Goal: Book appointment/travel/reservation

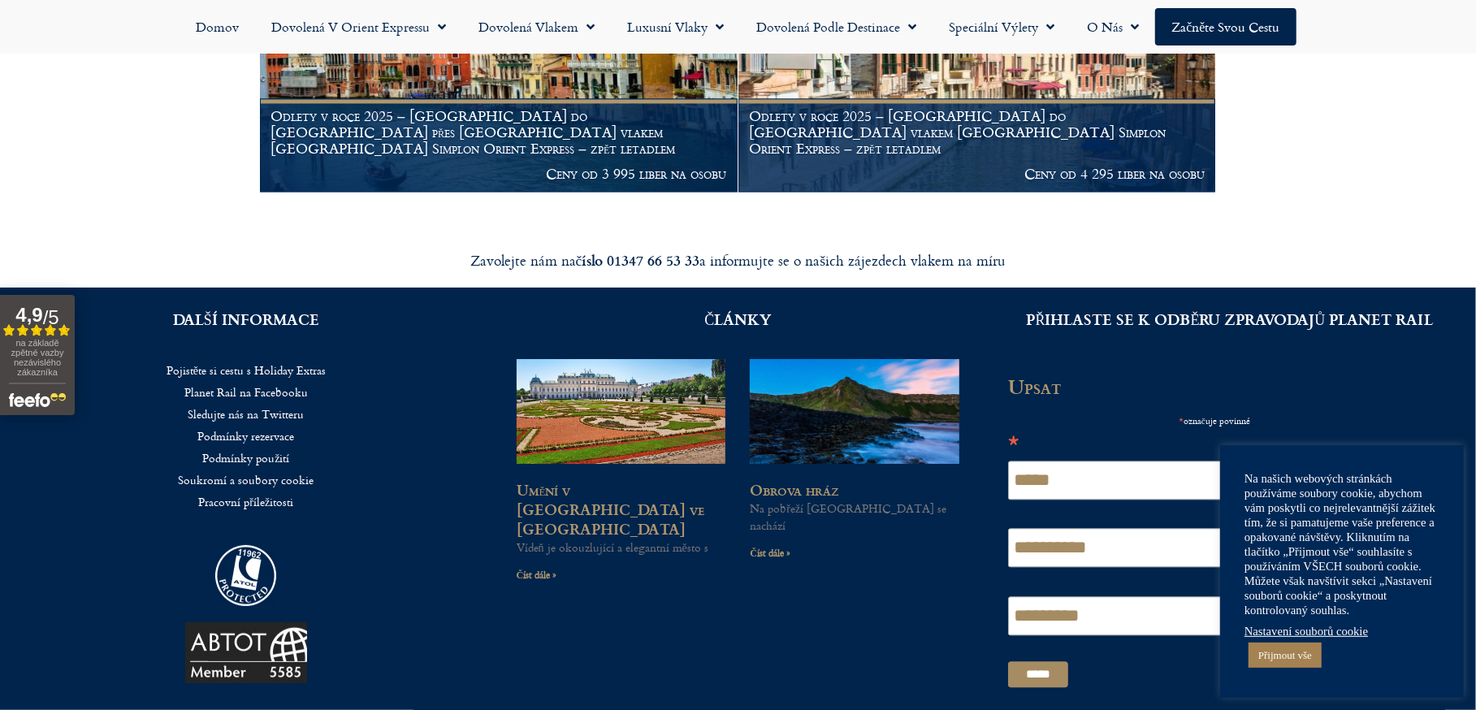
scroll to position [2344, 0]
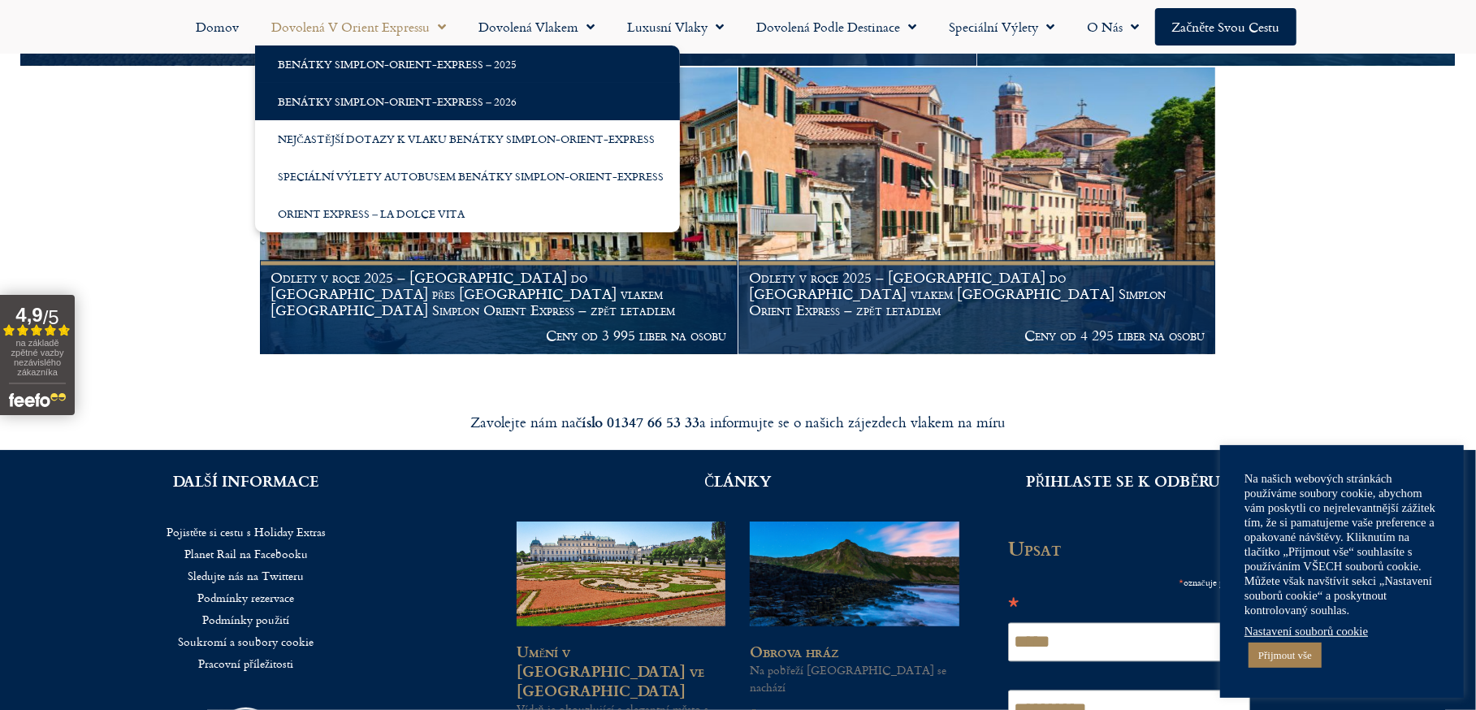
click at [413, 102] on font "Benátky Simplon-Orient-Express – 2026" at bounding box center [397, 101] width 239 height 16
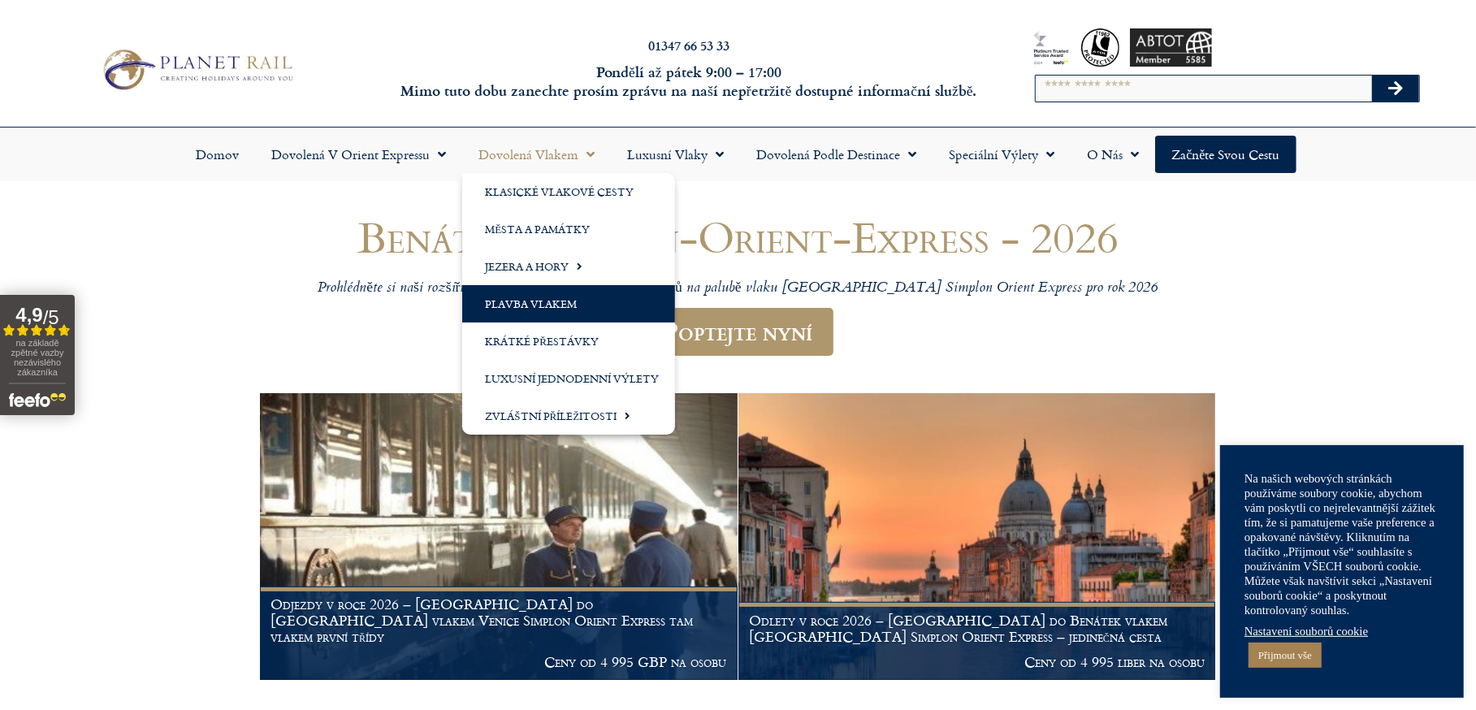
click at [599, 303] on link "Plavba vlakem" at bounding box center [568, 303] width 213 height 37
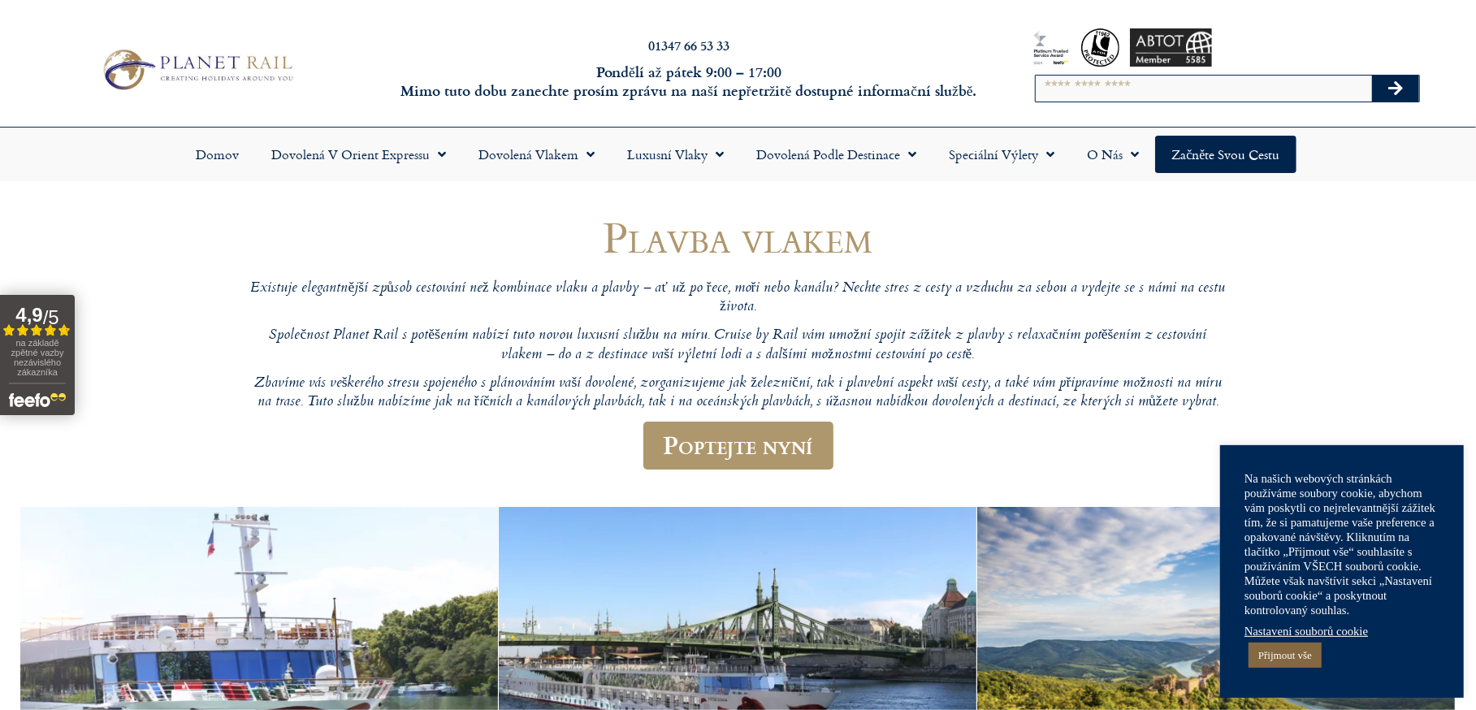
click at [1296, 655] on font "Přijmout vše" at bounding box center [1285, 655] width 54 height 12
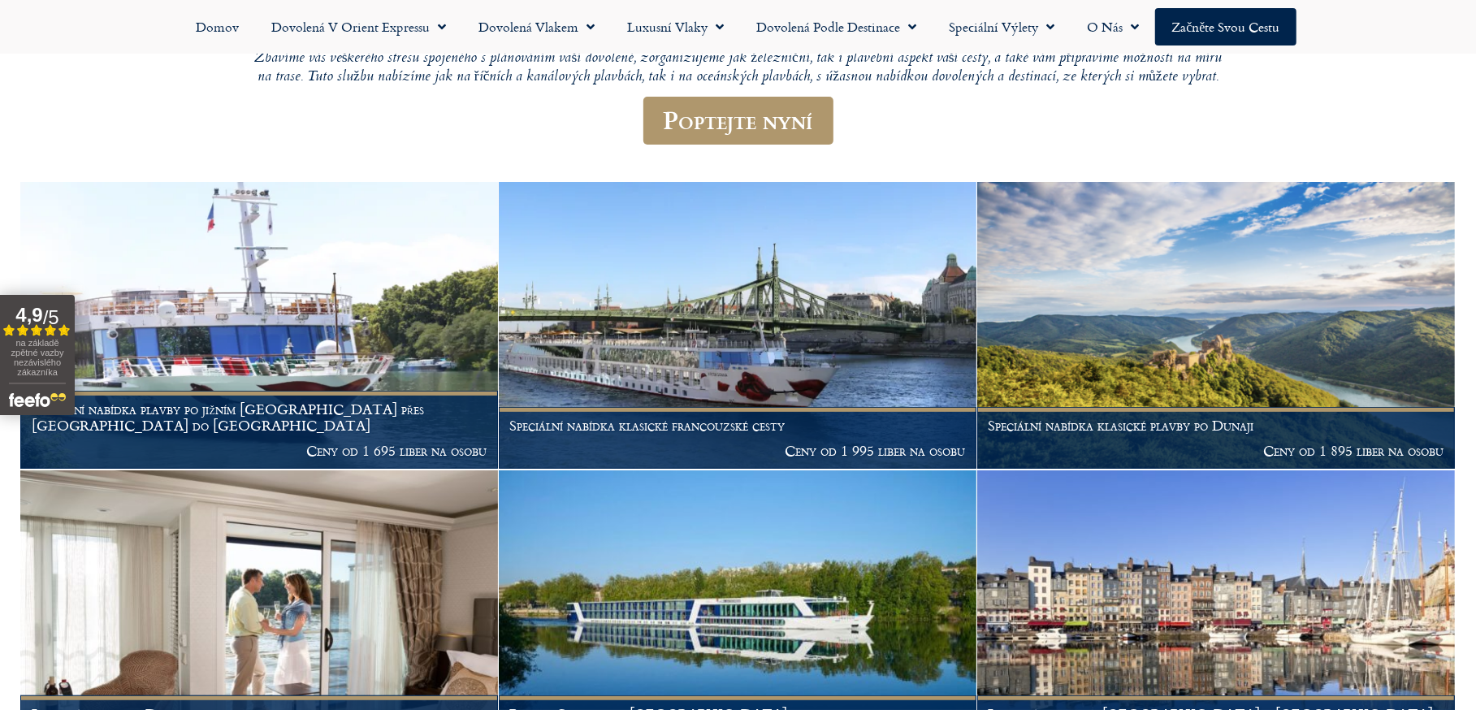
scroll to position [487, 0]
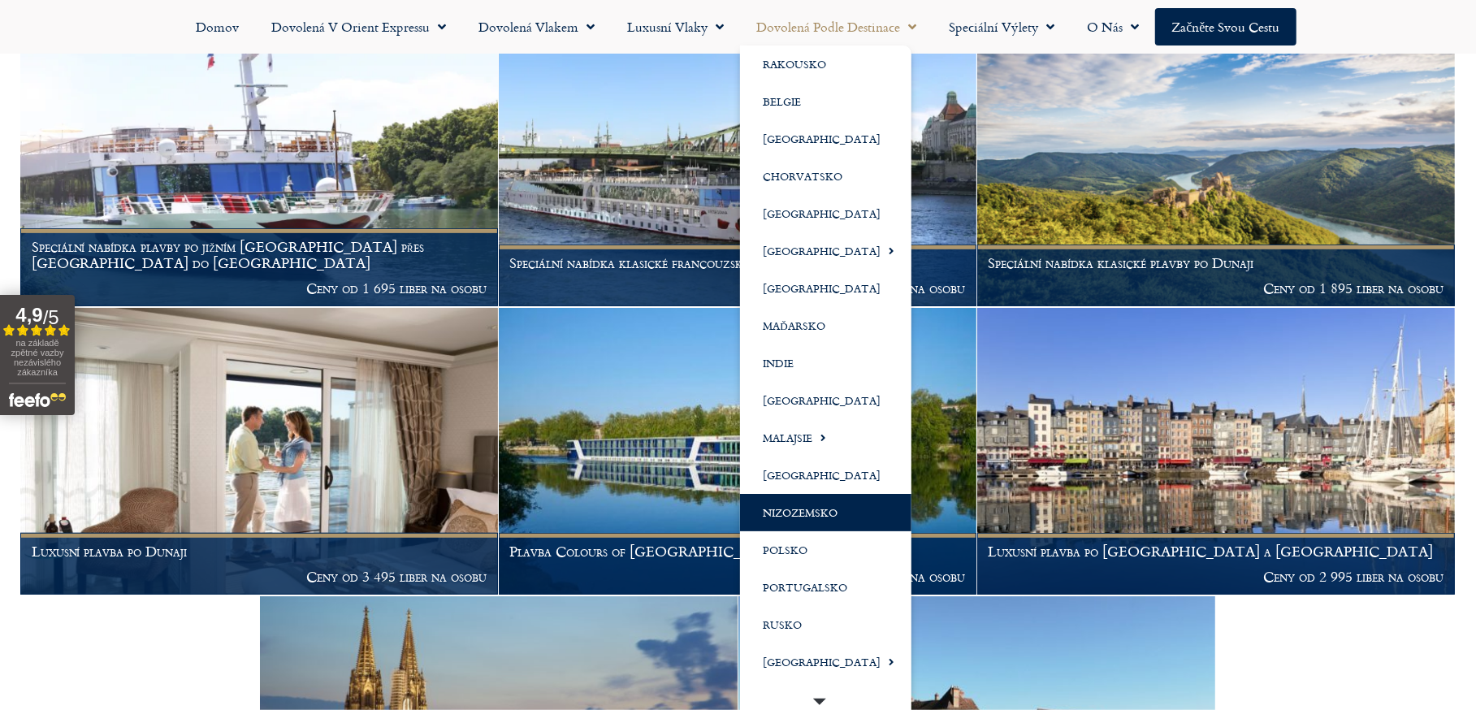
click at [856, 519] on link "Nizozemsko" at bounding box center [825, 512] width 171 height 37
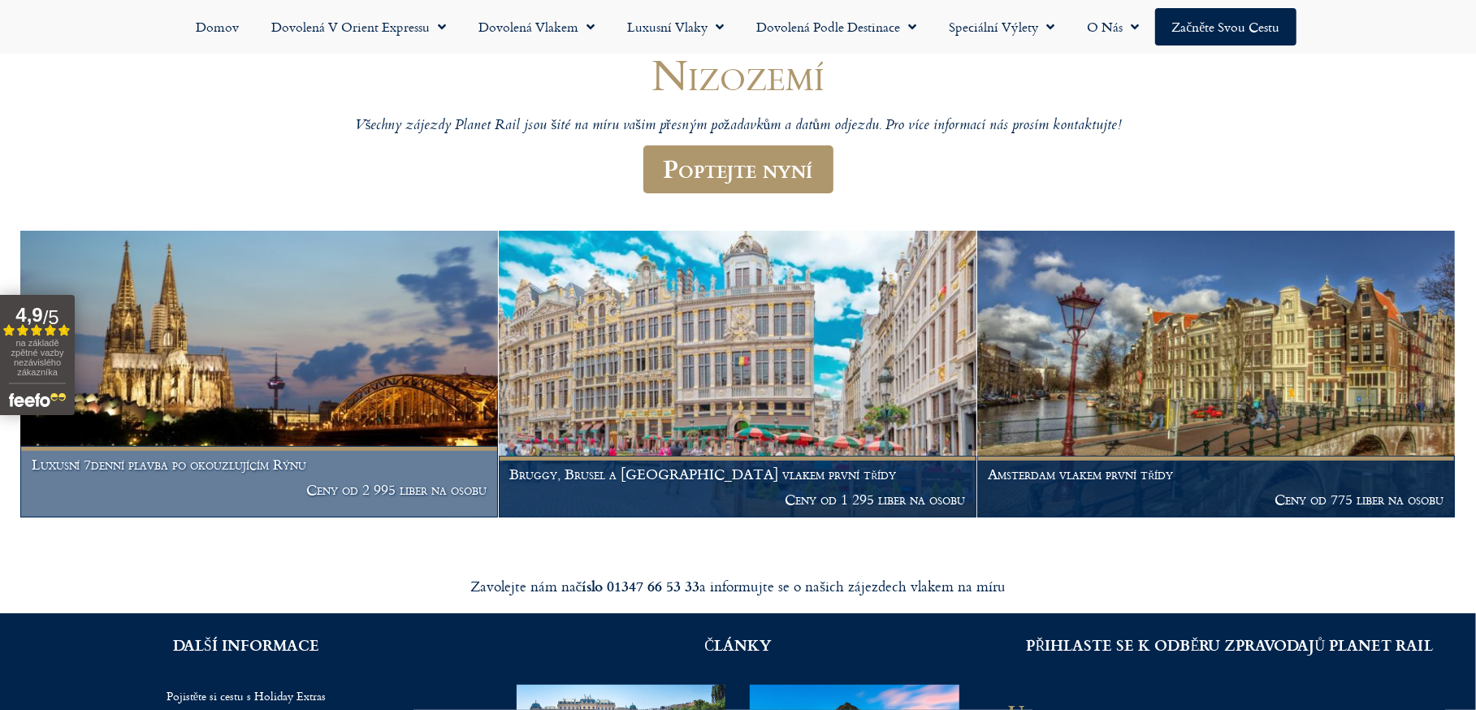
scroll to position [325, 0]
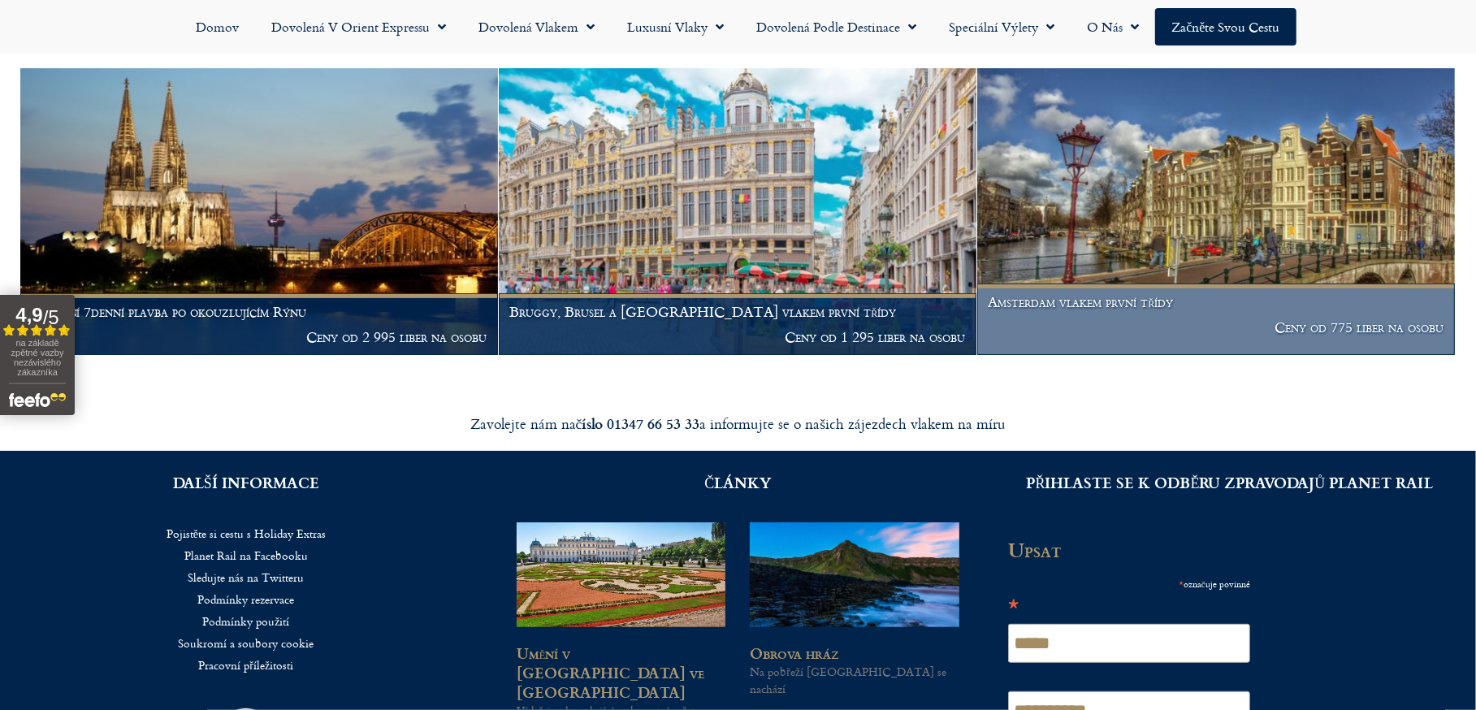
click at [1239, 227] on img at bounding box center [1216, 211] width 478 height 287
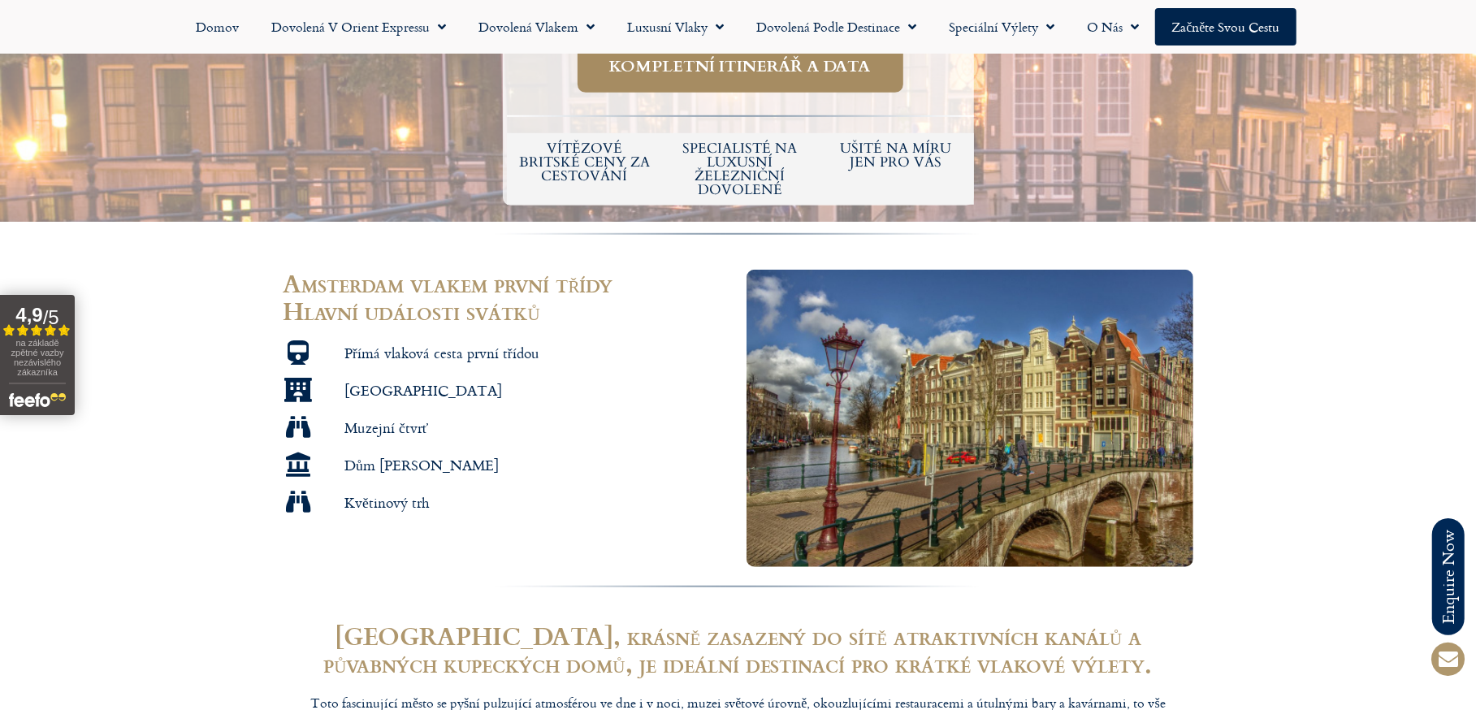
scroll to position [975, 0]
